Goal: Find specific page/section: Find specific page/section

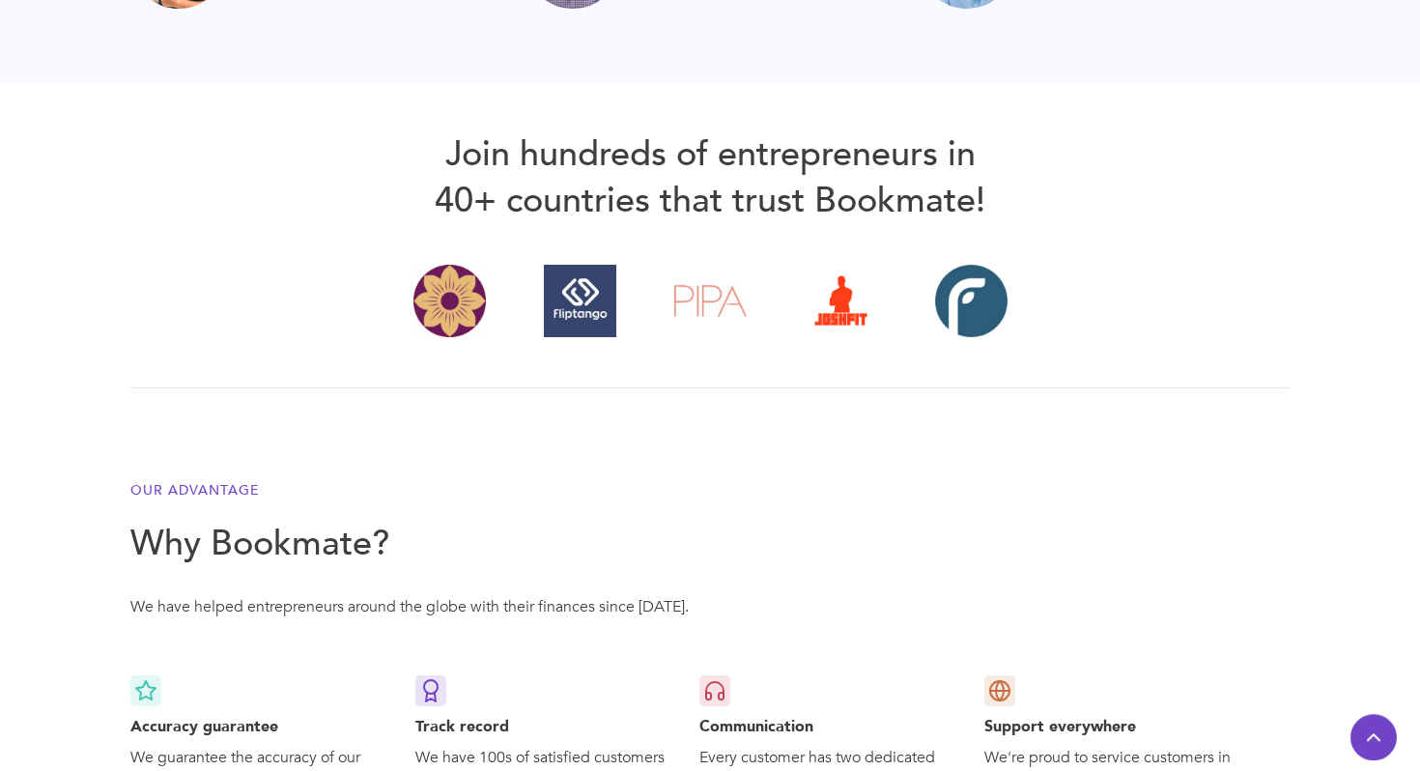
scroll to position [4303, 0]
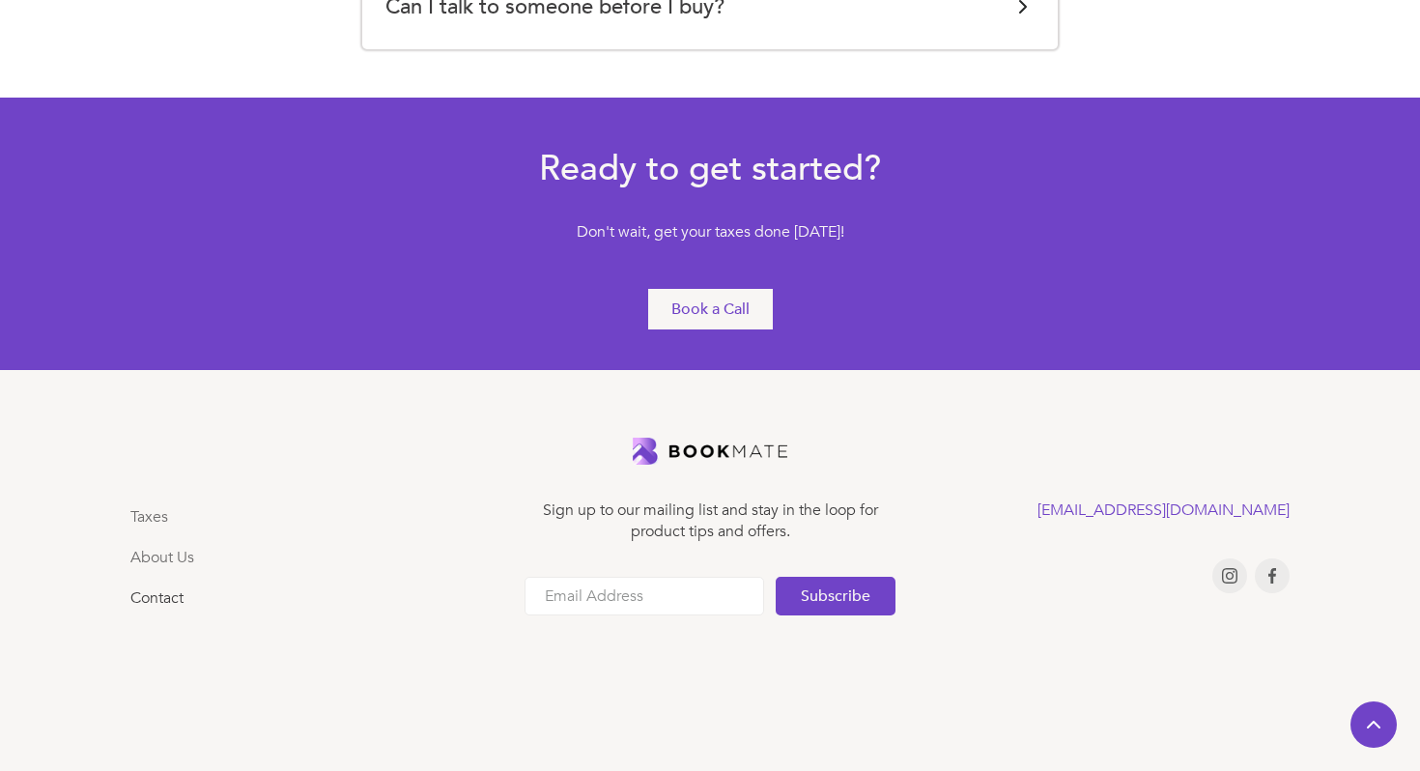
click at [158, 599] on link "Contact" at bounding box center [156, 597] width 53 height 21
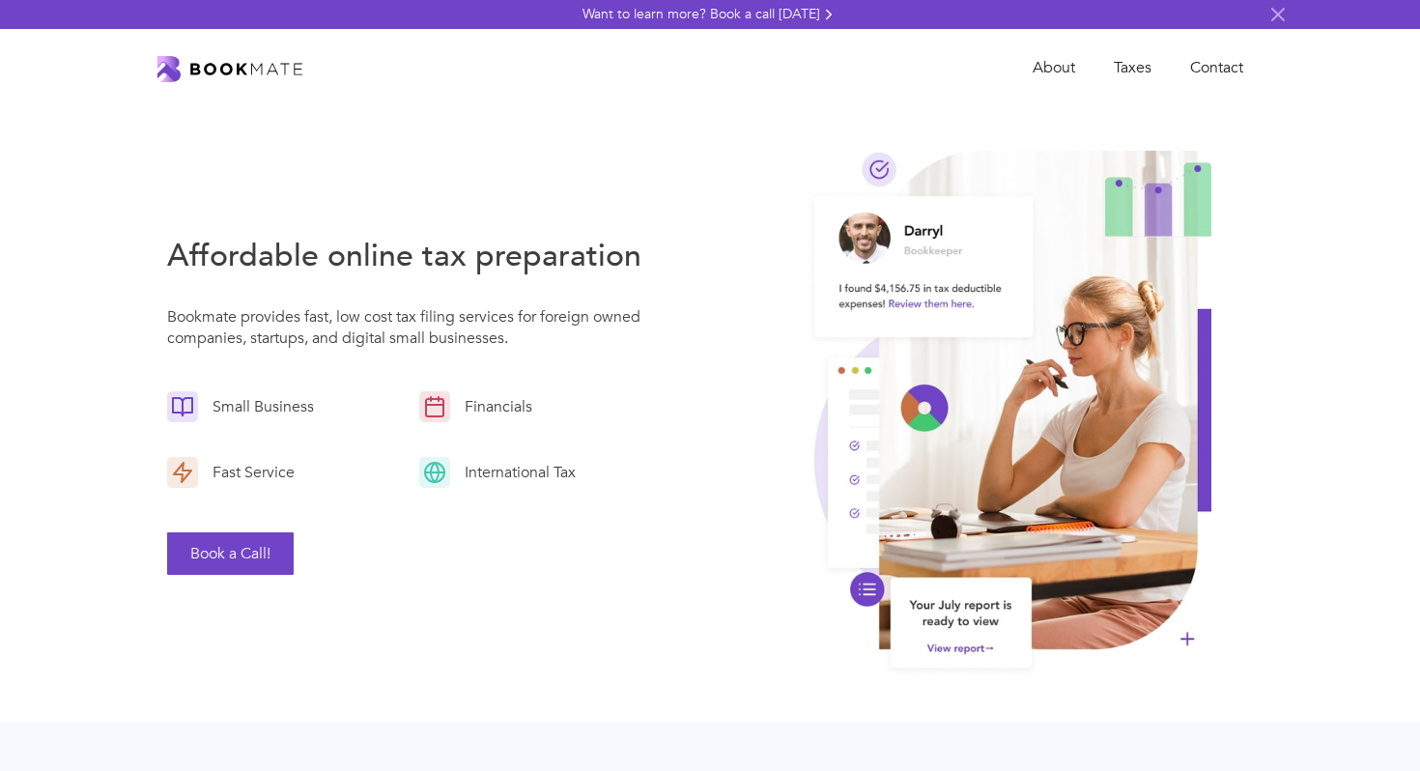
scroll to position [4138, 0]
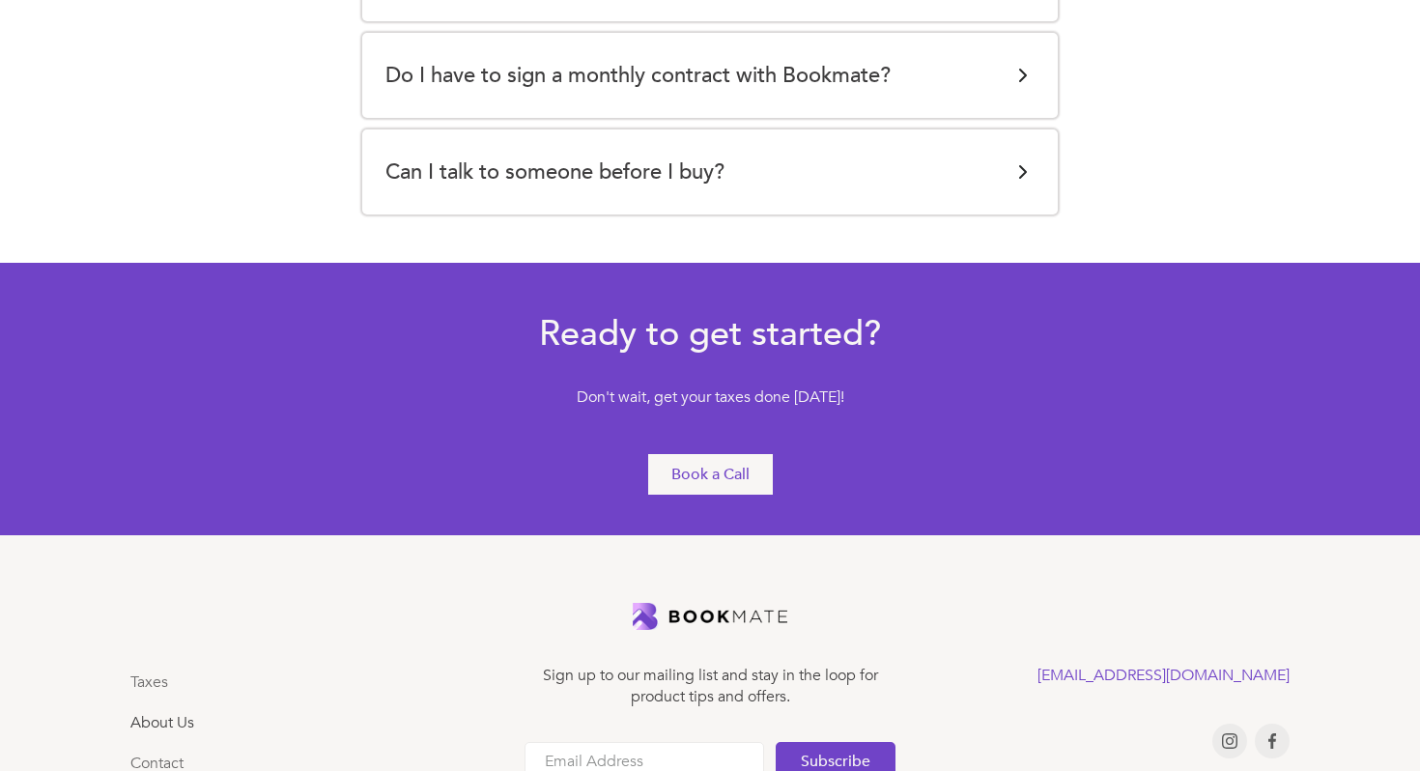
click at [172, 712] on link "About Us" at bounding box center [162, 722] width 64 height 21
